Goal: Task Accomplishment & Management: Manage account settings

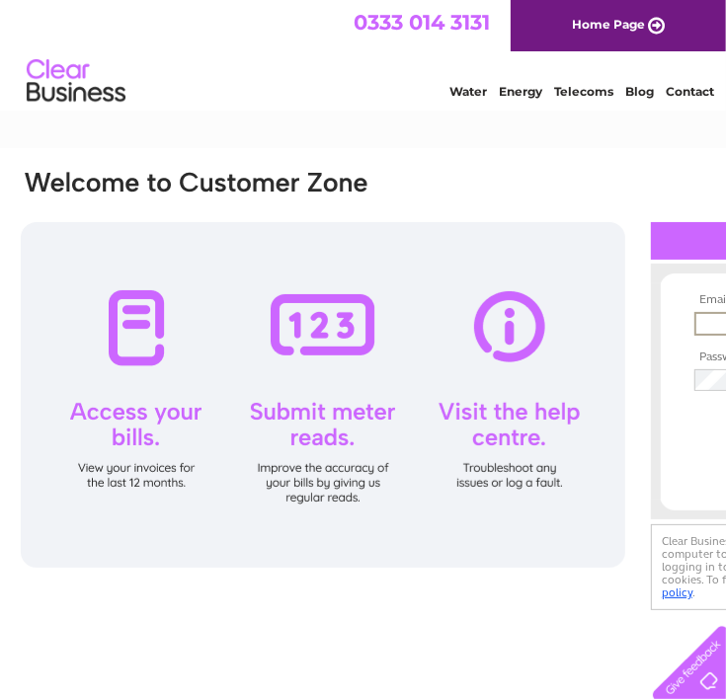
type input "accounts@mcsence.co.uk"
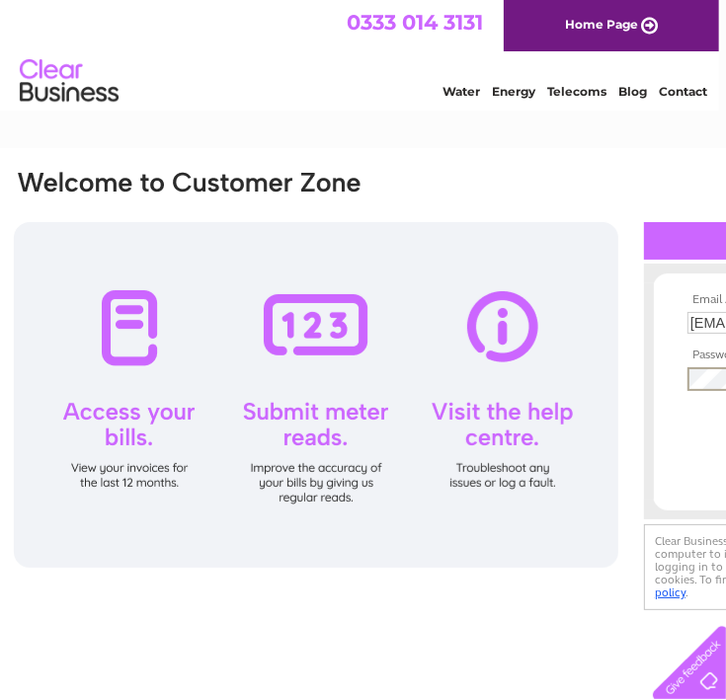
scroll to position [0, 12]
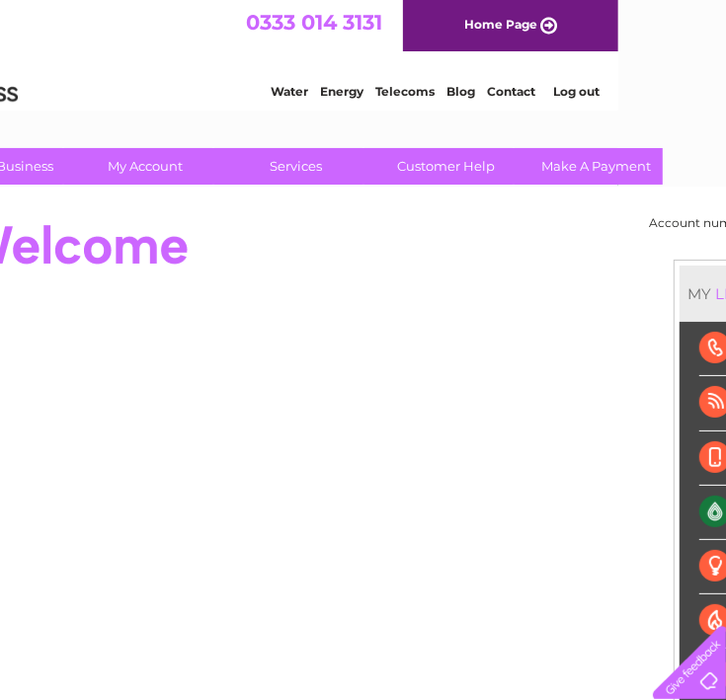
scroll to position [0, 252]
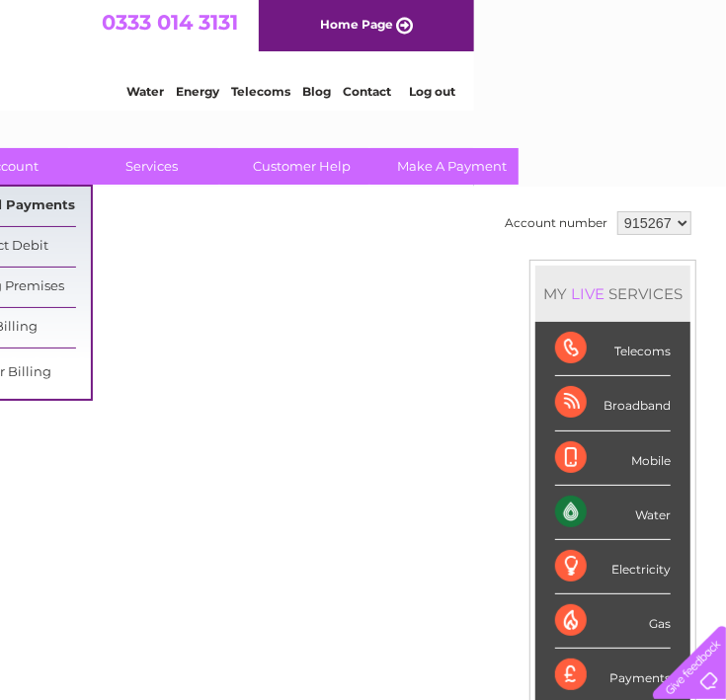
click at [32, 199] on link "Bills and Payments" at bounding box center [9, 206] width 163 height 39
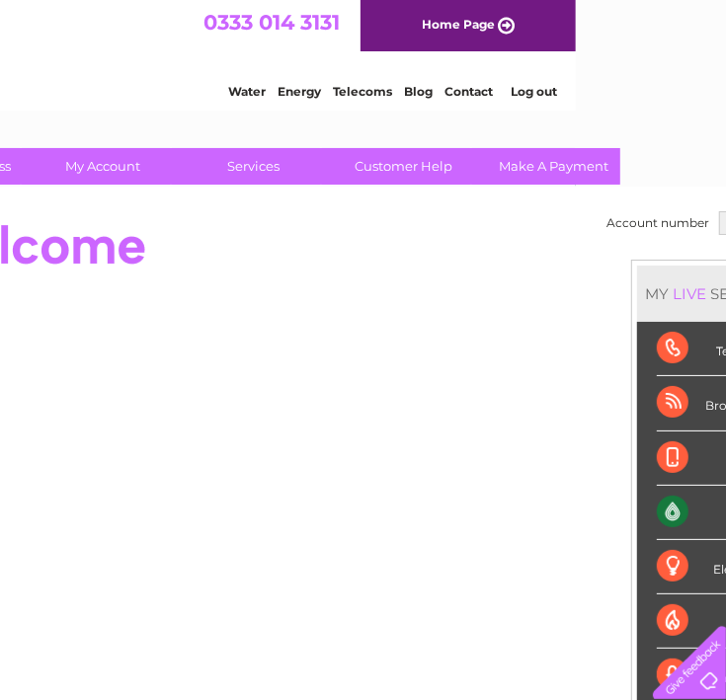
scroll to position [0, 8]
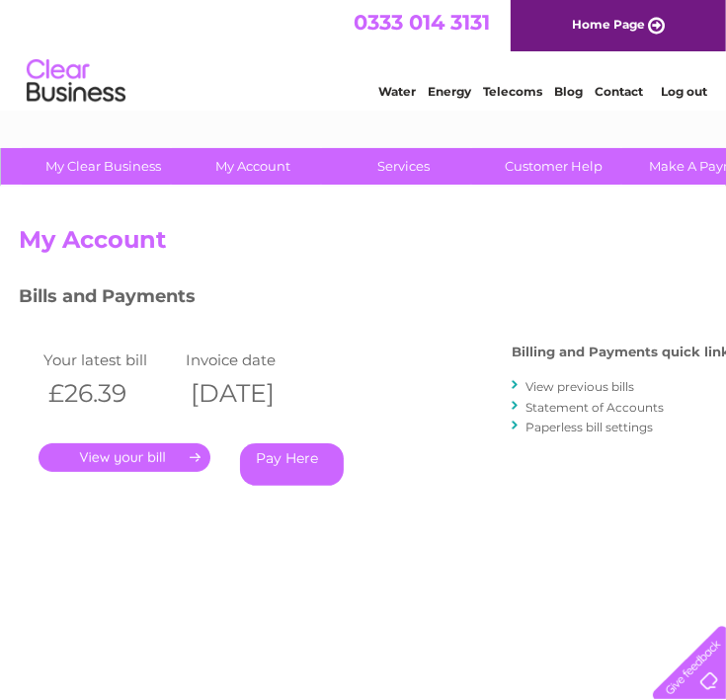
click at [112, 460] on link "." at bounding box center [125, 457] width 172 height 29
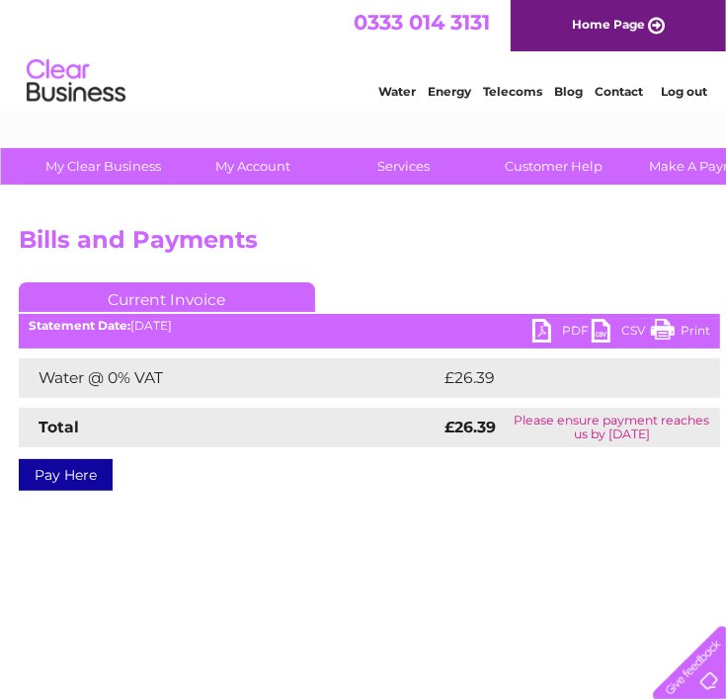
click at [562, 330] on link "PDF" at bounding box center [561, 333] width 59 height 29
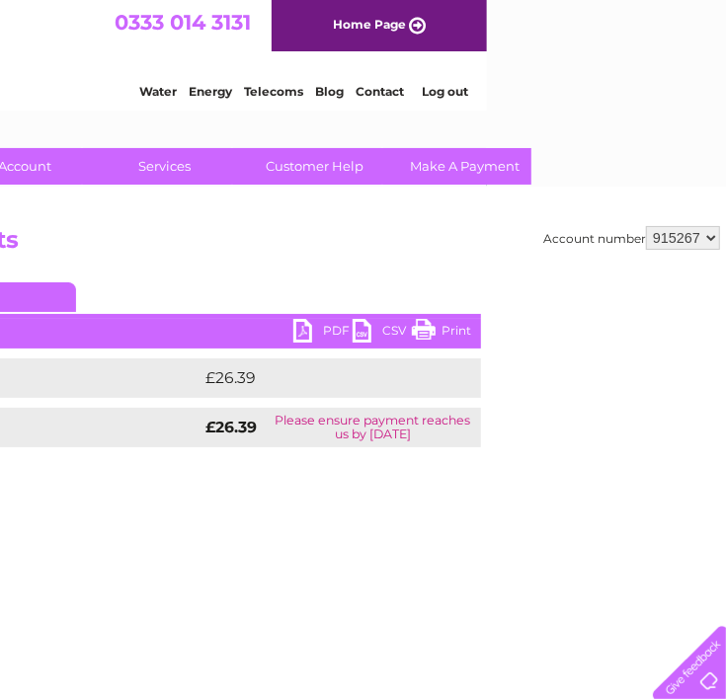
scroll to position [0, 241]
click at [691, 242] on select "915267 915269 915270 929817 951258 952400 972041 973793" at bounding box center [681, 238] width 74 height 24
select select "915269"
click at [644, 226] on select "915267 915269 915270 929817 951258 952400 972041 973793" at bounding box center [681, 238] width 74 height 24
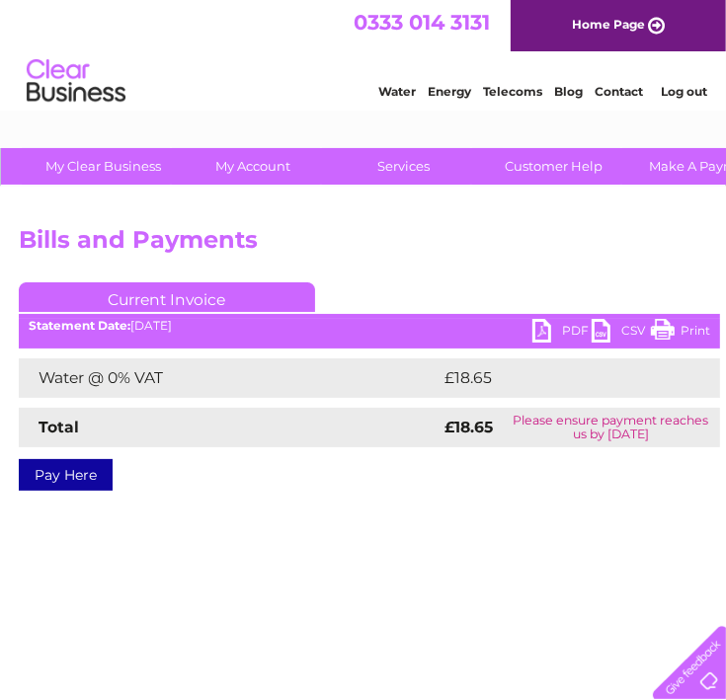
click at [545, 340] on link "PDF" at bounding box center [561, 333] width 59 height 29
click at [643, 271] on div "Account number 915267 915269 915270 929817 951258 952400 972041 973793 Bills an…" at bounding box center [489, 373] width 940 height 294
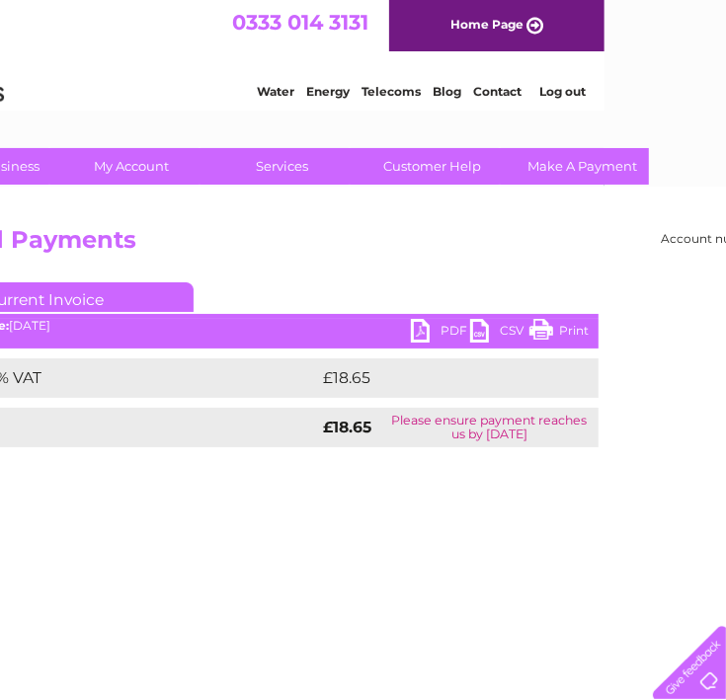
scroll to position [0, 252]
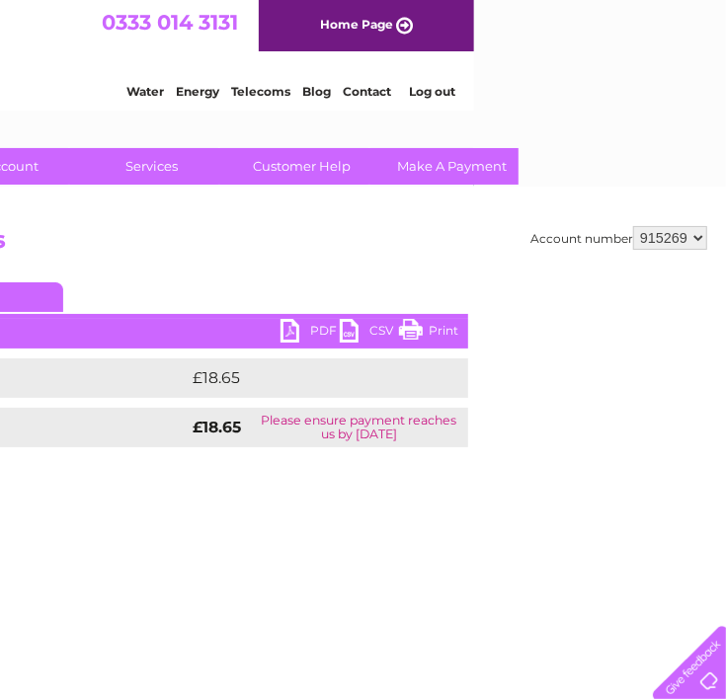
click at [685, 241] on select "915267 915269 915270 929817 951258 952400 972041 973793" at bounding box center [670, 238] width 74 height 24
select select "915270"
click at [633, 226] on select "915267 915269 915270 929817 951258 952400 972041 973793" at bounding box center [670, 238] width 74 height 24
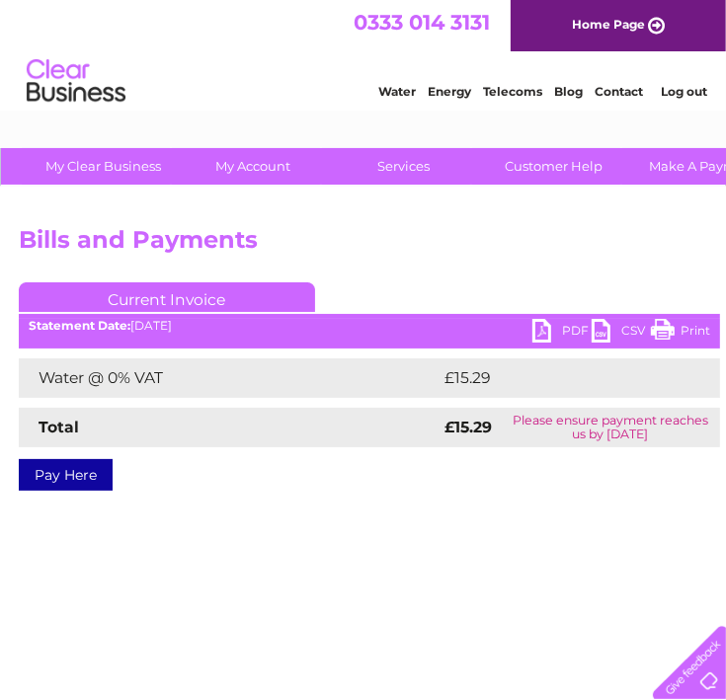
click at [555, 321] on link "PDF" at bounding box center [561, 333] width 59 height 29
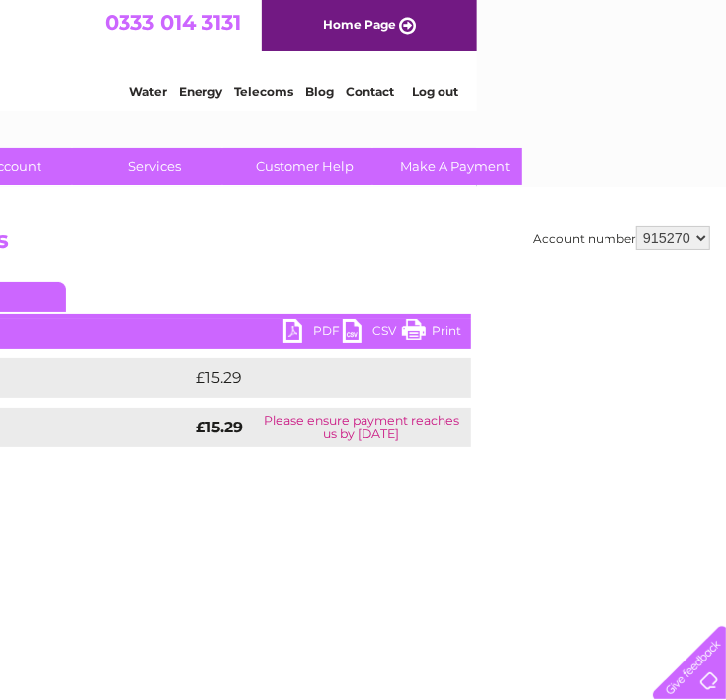
scroll to position [0, 252]
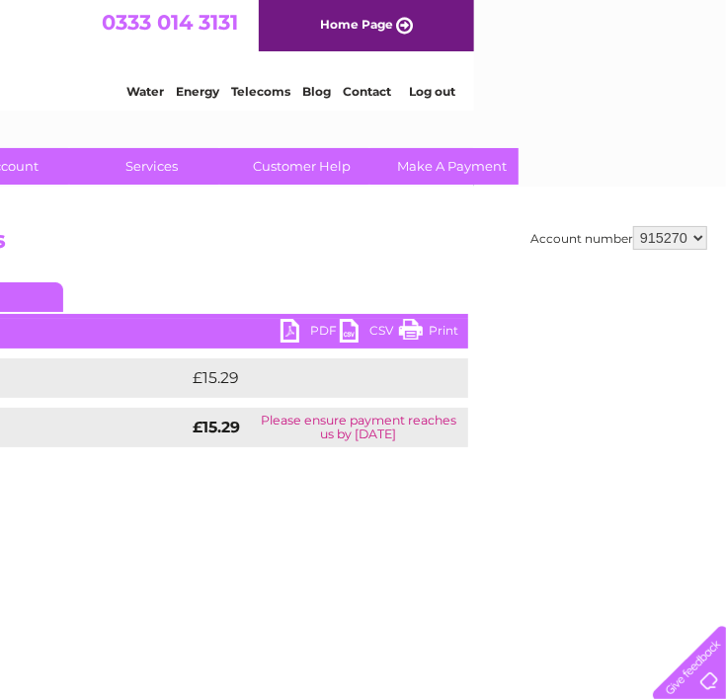
click at [676, 235] on select "915267 915269 915270 929817 951258 952400 972041 973793" at bounding box center [670, 238] width 74 height 24
select select "972041"
click at [633, 226] on select "915267 915269 915270 929817 951258 952400 972041 973793" at bounding box center [670, 238] width 74 height 24
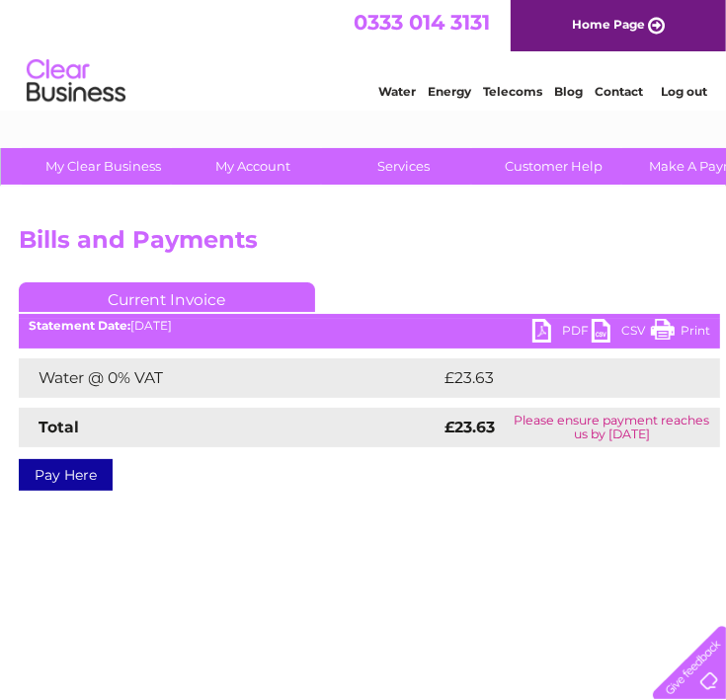
click at [538, 322] on link "PDF" at bounding box center [561, 333] width 59 height 29
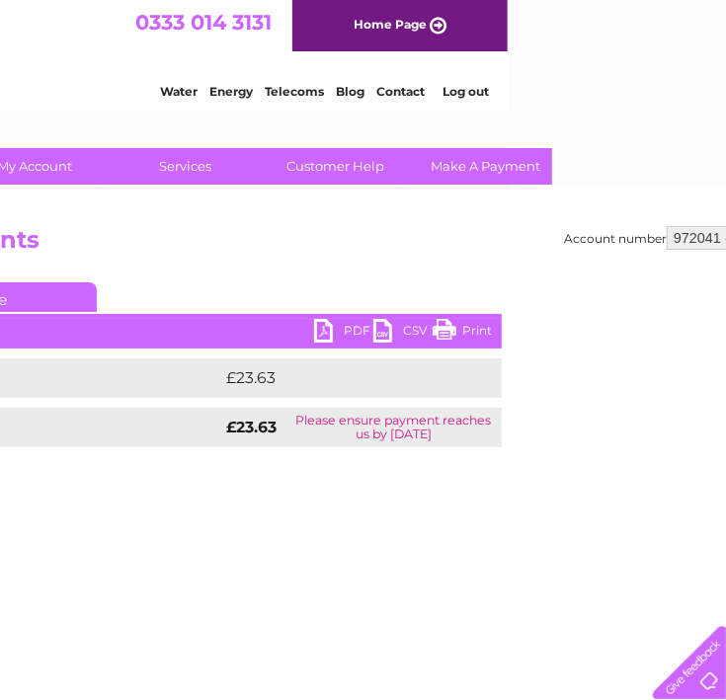
scroll to position [0, 252]
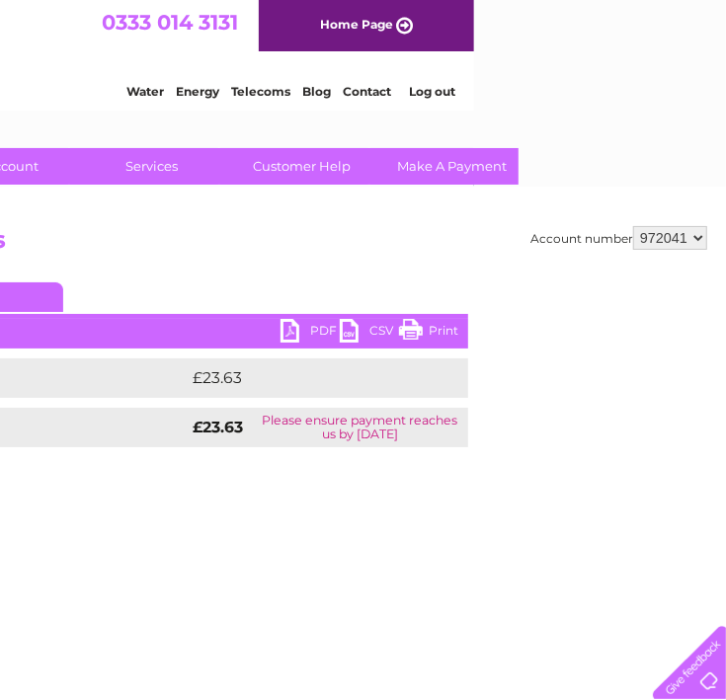
click at [682, 222] on div "Account number 915267 915269 915270 929817 951258 952400 972041 973793 Bills an…" at bounding box center [236, 463] width 977 height 553
click at [687, 247] on select "915267 915269 915270 929817 951258 952400 972041 973793" at bounding box center [670, 238] width 74 height 24
select select "973793"
click at [633, 226] on select "915267 915269 915270 929817 951258 952400 972041 973793" at bounding box center [670, 238] width 74 height 24
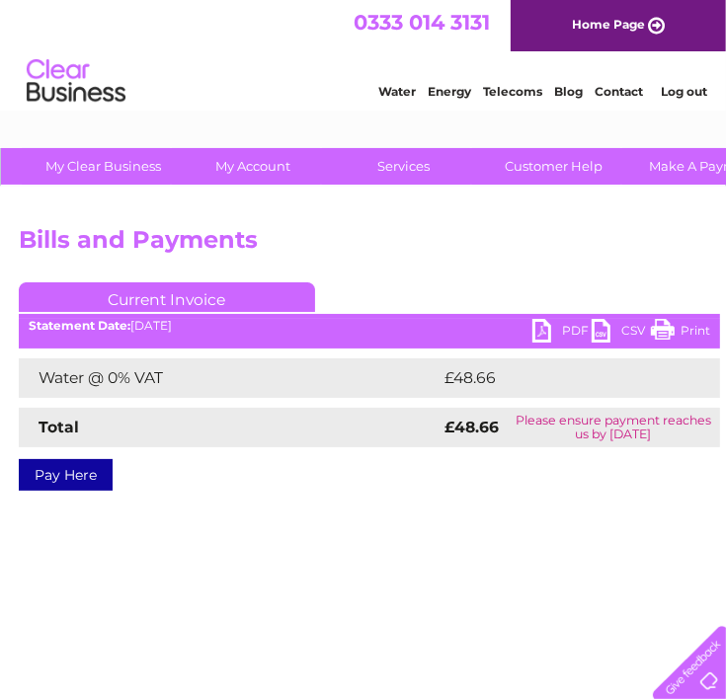
click at [541, 327] on link "PDF" at bounding box center [561, 333] width 59 height 29
